Goal: Task Accomplishment & Management: Manage account settings

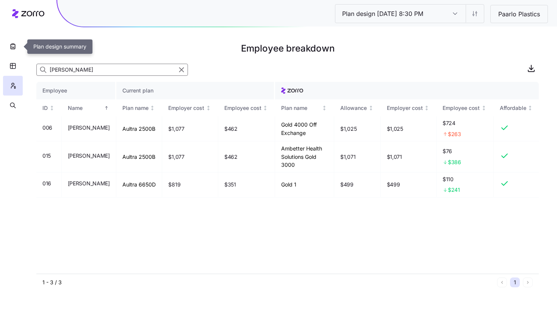
click at [15, 44] on icon "button" at bounding box center [13, 46] width 8 height 8
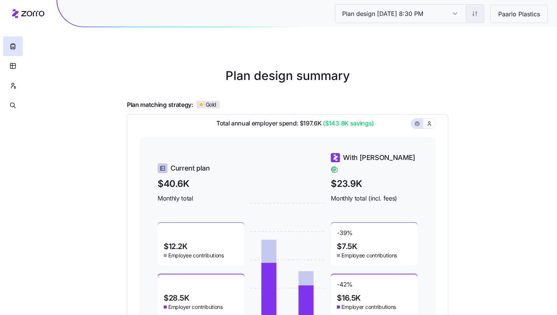
click at [472, 15] on html "Plan design [DATE] 8:30 PM Plan design [DATE] 8:30 PM Paarlo Plastics Plan desi…" at bounding box center [278, 207] width 557 height 415
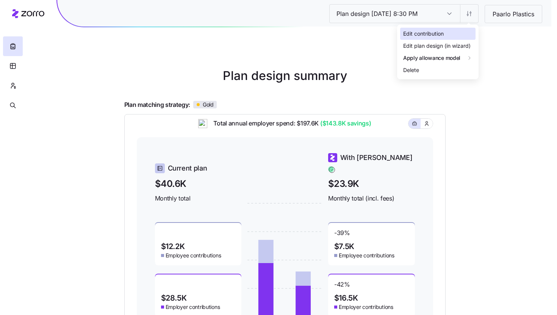
click at [466, 29] on div "Edit contribution" at bounding box center [437, 34] width 75 height 12
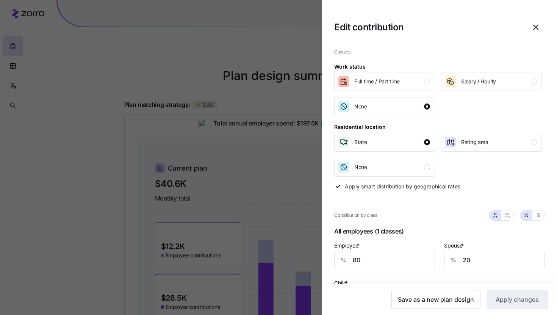
scroll to position [50, 0]
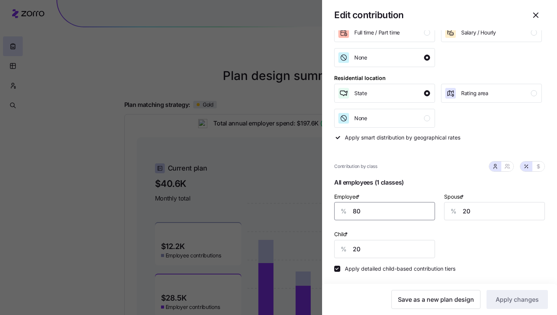
click at [379, 210] on input "80" at bounding box center [384, 211] width 101 height 18
type input "90"
click at [496, 301] on span "Apply changes" at bounding box center [516, 299] width 43 height 9
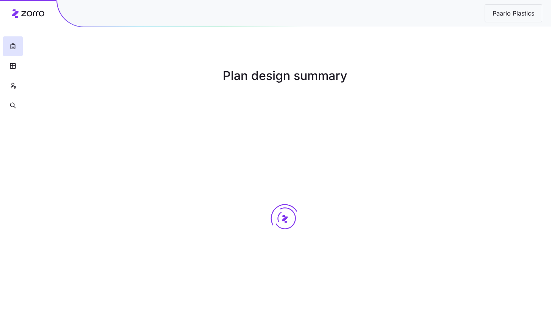
scroll to position [0, 0]
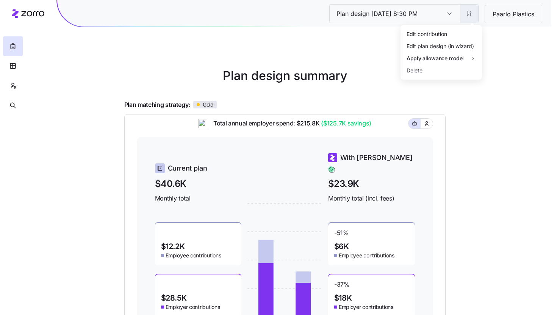
click at [468, 18] on html "Plan design [DATE] 8:30 PM Plan design [DATE] 8:30 PM Paarlo Plastics Plan desi…" at bounding box center [278, 207] width 557 height 415
click at [461, 36] on div "Edit contribution" at bounding box center [437, 34] width 75 height 12
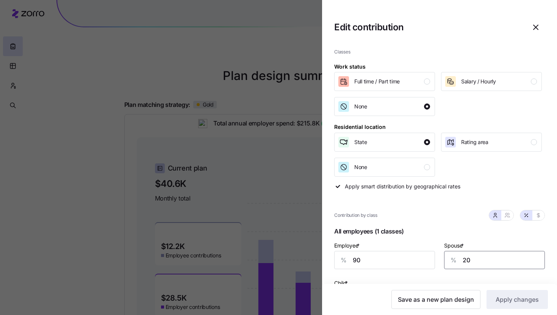
click at [461, 261] on input "20" at bounding box center [494, 260] width 101 height 18
type input "50"
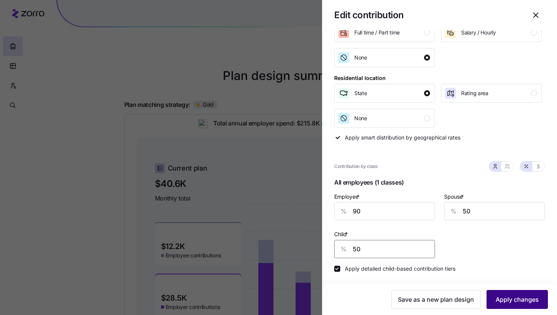
type input "50"
click at [522, 306] on button "Apply changes" at bounding box center [516, 299] width 61 height 19
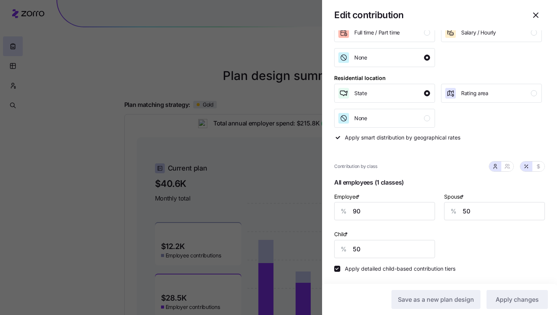
scroll to position [0, 0]
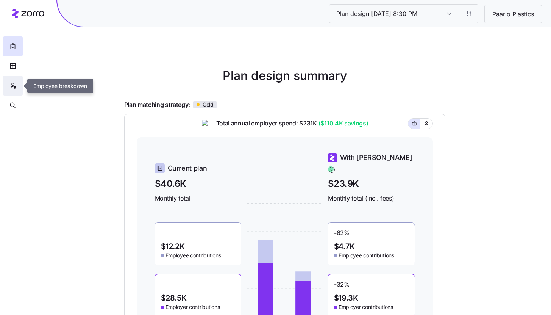
click at [12, 88] on icon "button" at bounding box center [12, 86] width 7 height 8
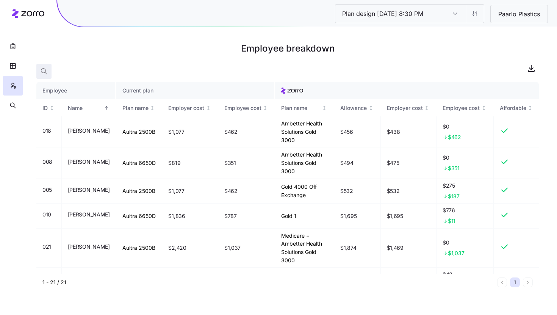
click at [50, 70] on span "button" at bounding box center [44, 71] width 14 height 14
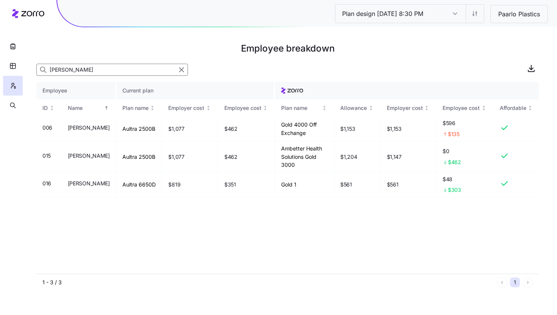
type input "[PERSON_NAME]"
